Goal: Information Seeking & Learning: Understand process/instructions

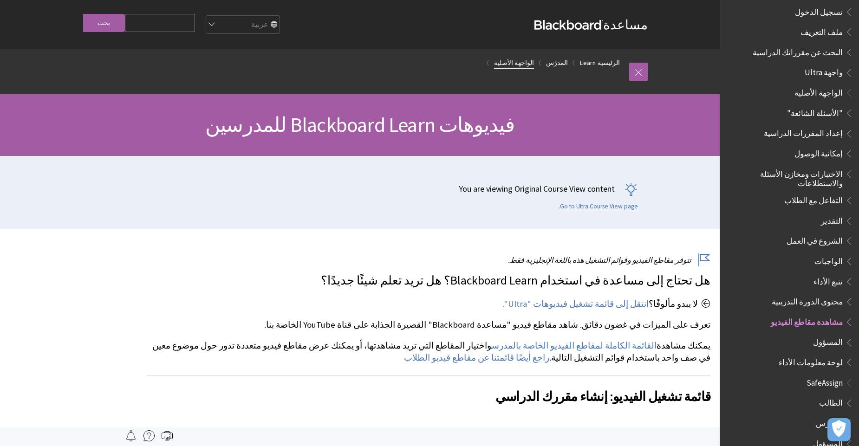
click at [524, 62] on link "الواجهة الأصلية" at bounding box center [514, 63] width 40 height 12
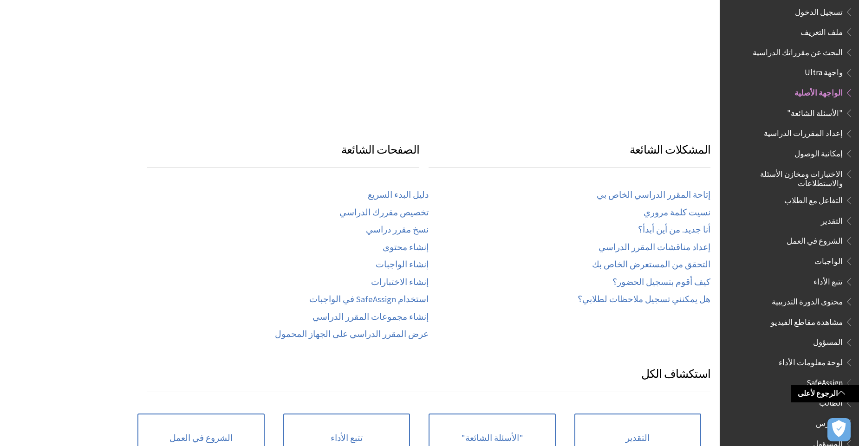
scroll to position [401, 0]
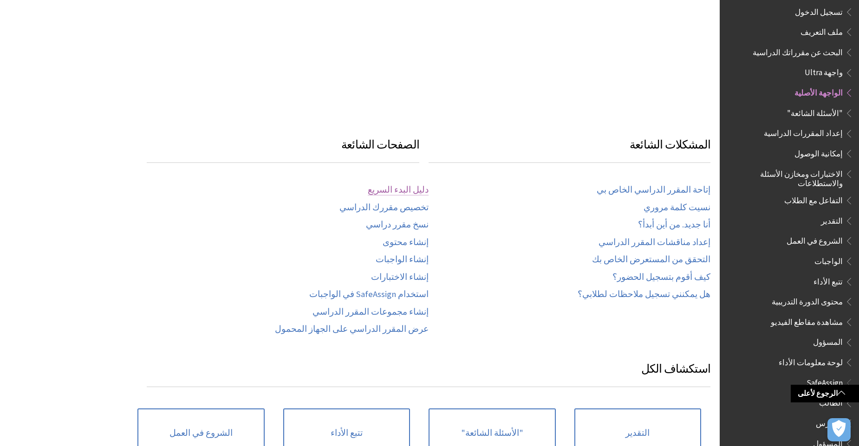
click at [409, 185] on link "دليل البدء السريع" at bounding box center [398, 190] width 61 height 11
